Goal: Information Seeking & Learning: Understand process/instructions

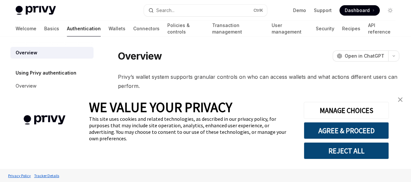
type textarea "*"
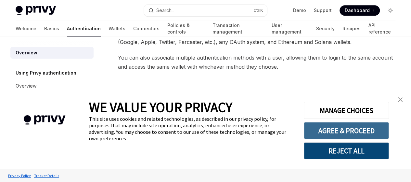
click at [315, 129] on button "AGREE & PROCEED" at bounding box center [346, 130] width 85 height 17
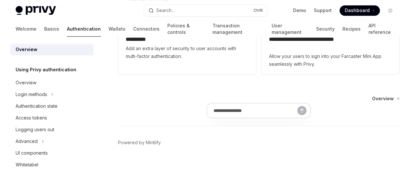
scroll to position [635, 0]
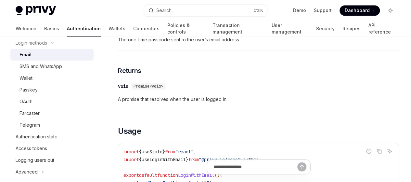
scroll to position [56, 0]
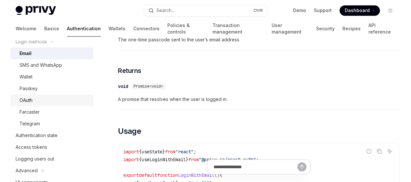
click at [40, 101] on div "OAuth" at bounding box center [55, 100] width 70 height 8
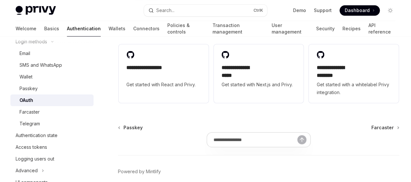
scroll to position [1466, 0]
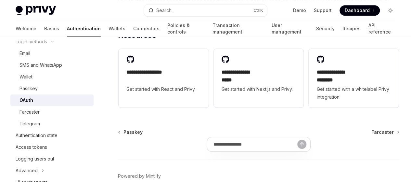
click at [170, 13] on link "useOAuthTokens" at bounding box center [148, 10] width 44 height 7
type textarea "*"
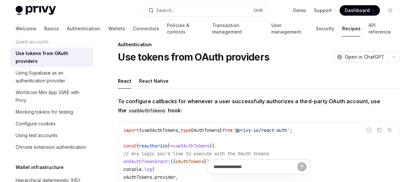
scroll to position [9, 0]
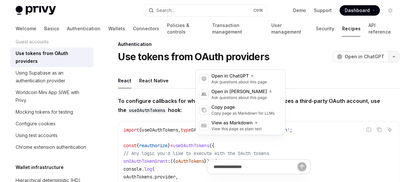
click at [388, 62] on button "button" at bounding box center [393, 56] width 11 height 11
click at [183, 62] on h1 "Use tokens from OAuth providers" at bounding box center [193, 57] width 151 height 12
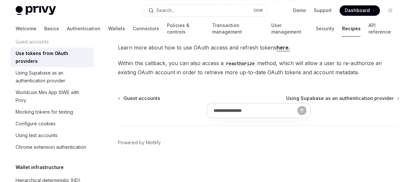
scroll to position [528, 0]
click at [277, 51] on link "here." at bounding box center [283, 47] width 13 height 7
